Goal: Information Seeking & Learning: Learn about a topic

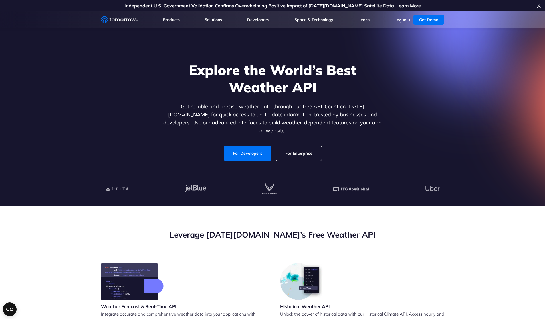
click at [183, 24] on ul "Products Products For Organizations Resilience Platform Your single source of w…" at bounding box center [304, 19] width 282 height 16
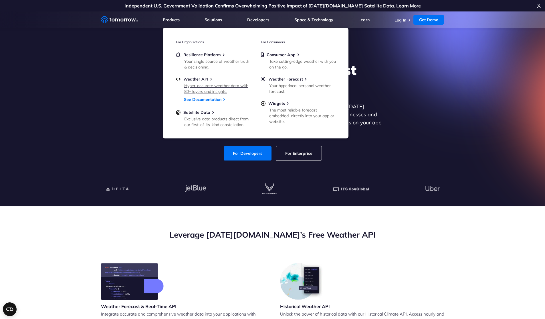
click at [208, 78] on div "Weather API" at bounding box center [213, 78] width 74 height 5
click at [293, 80] on span "Weather Forecast" at bounding box center [286, 78] width 35 height 5
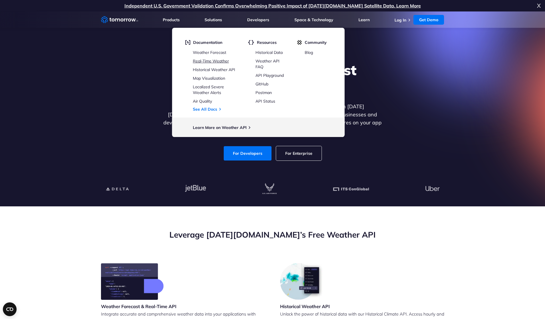
click at [219, 62] on link "Real-Time Weather" at bounding box center [211, 60] width 36 height 5
